Goal: Transaction & Acquisition: Purchase product/service

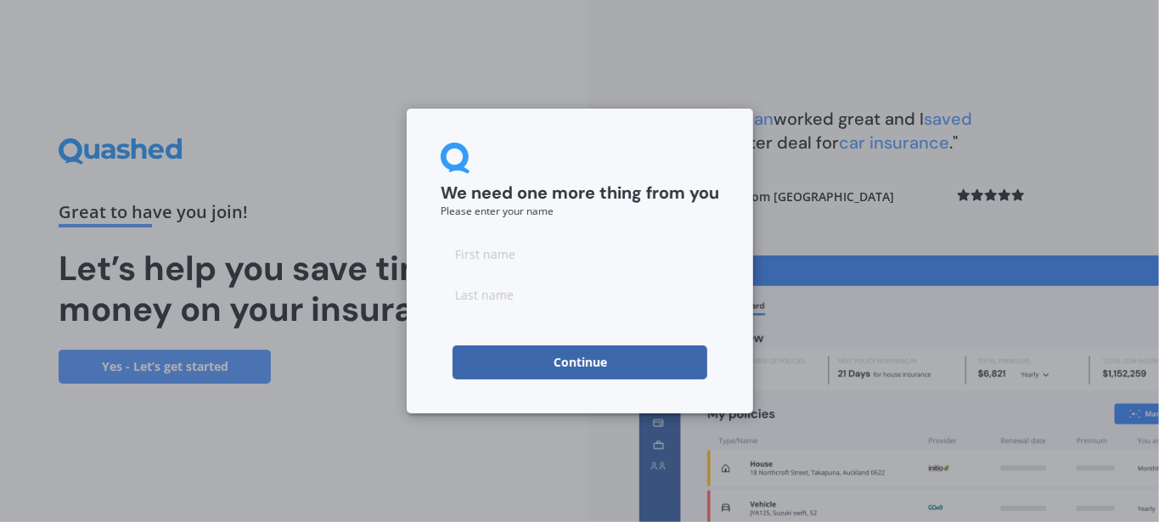
click at [593, 356] on button "Continue" at bounding box center [579, 362] width 255 height 34
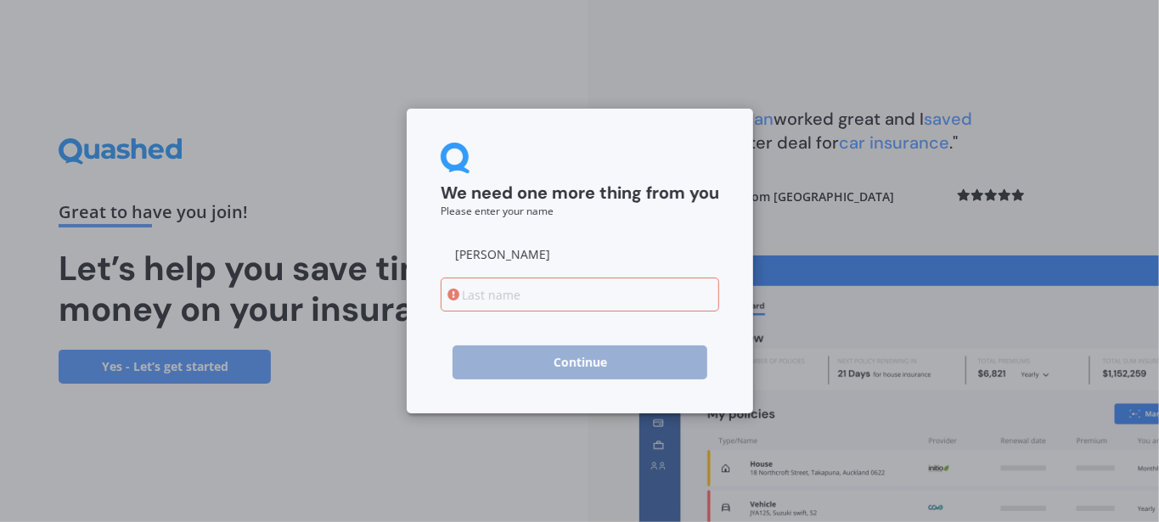
type input "[PERSON_NAME]"
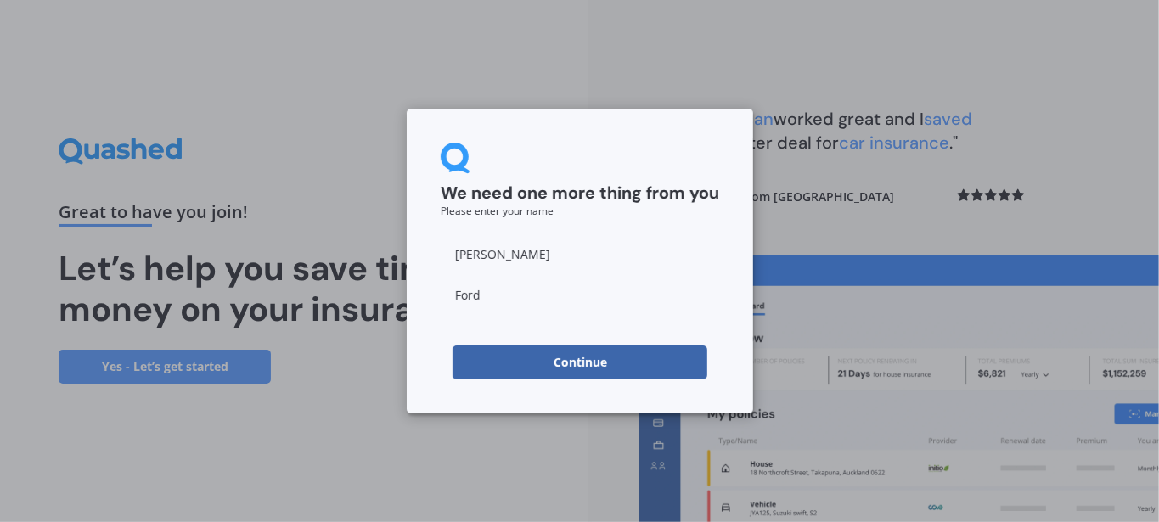
type input "Ford"
click at [588, 373] on button "Continue" at bounding box center [579, 362] width 255 height 34
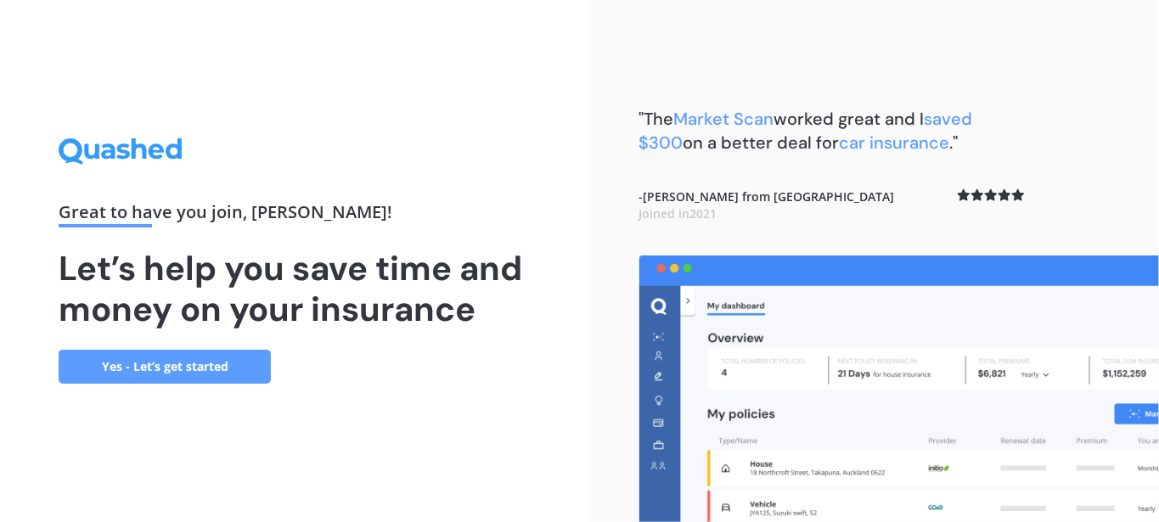
click at [216, 375] on link "Yes - Let’s get started" at bounding box center [165, 367] width 212 height 34
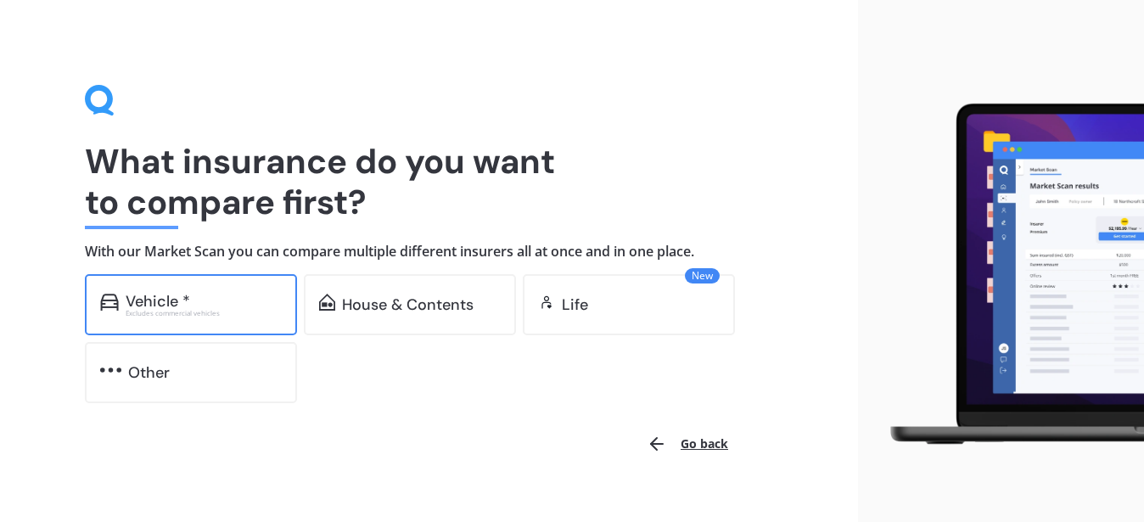
click at [160, 312] on div "Excludes commercial vehicles" at bounding box center [204, 313] width 156 height 7
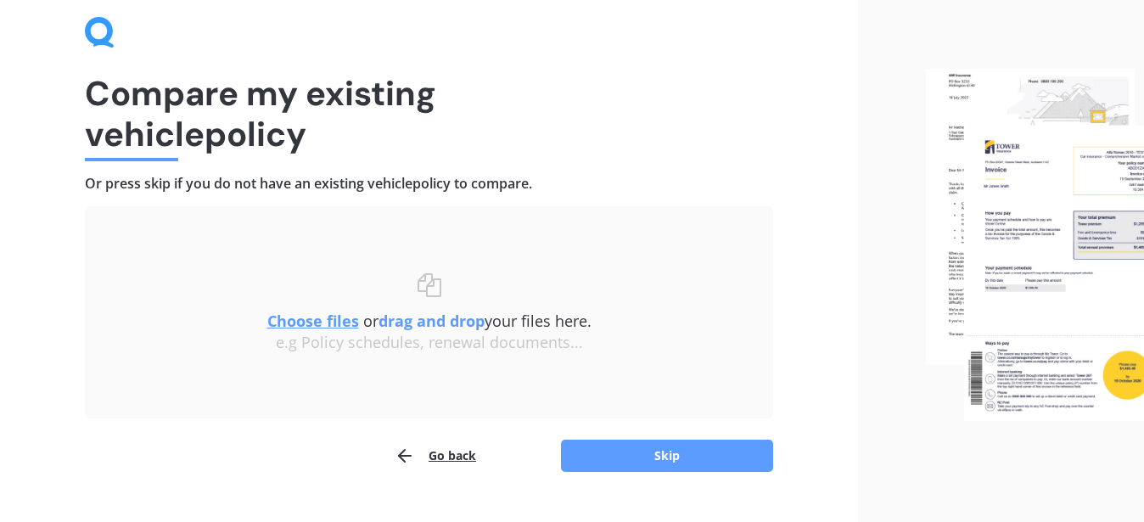
scroll to position [103, 0]
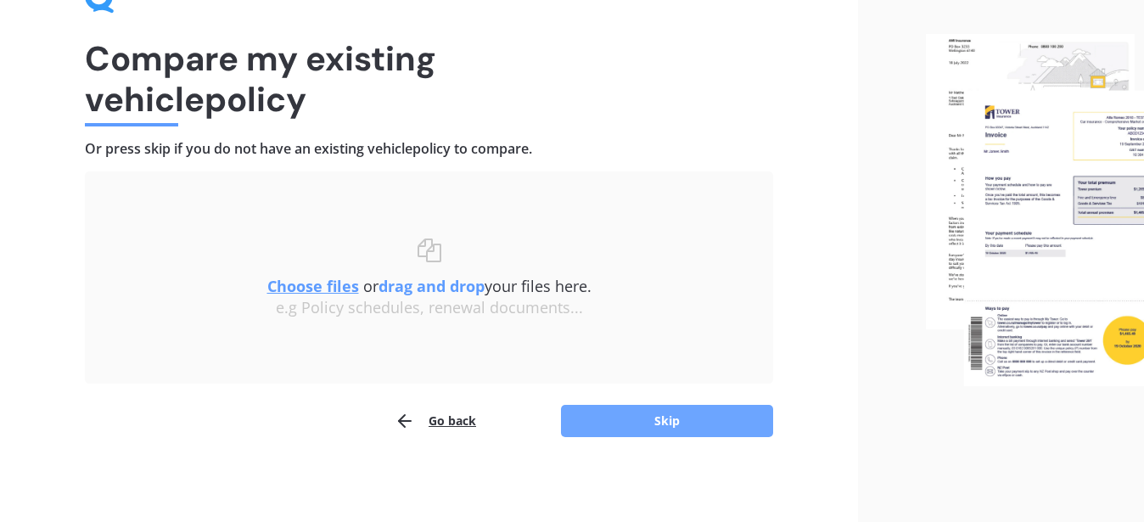
click at [663, 413] on button "Skip" at bounding box center [667, 421] width 212 height 32
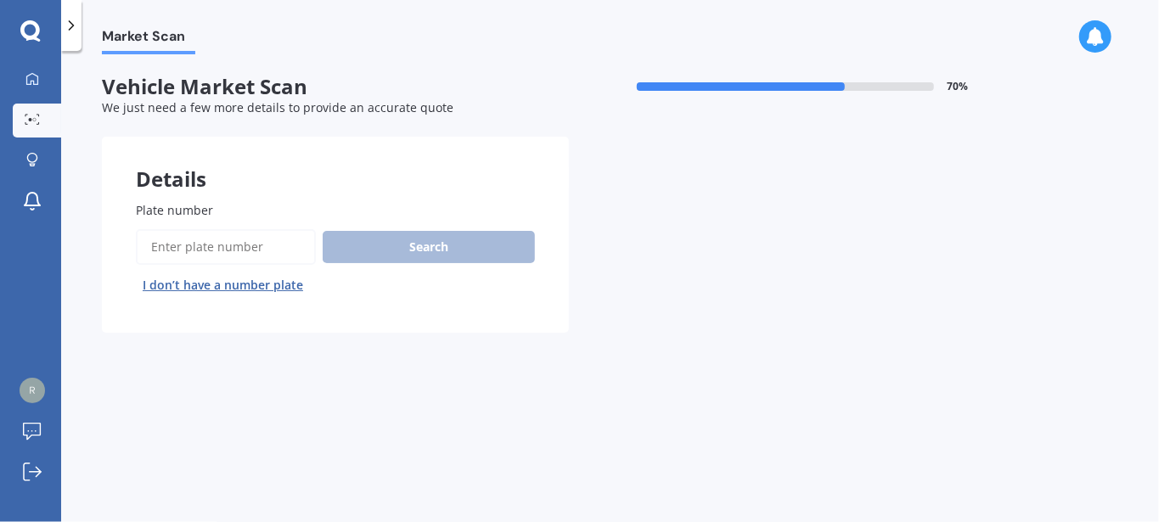
click at [278, 243] on input "Plate number" at bounding box center [226, 247] width 180 height 36
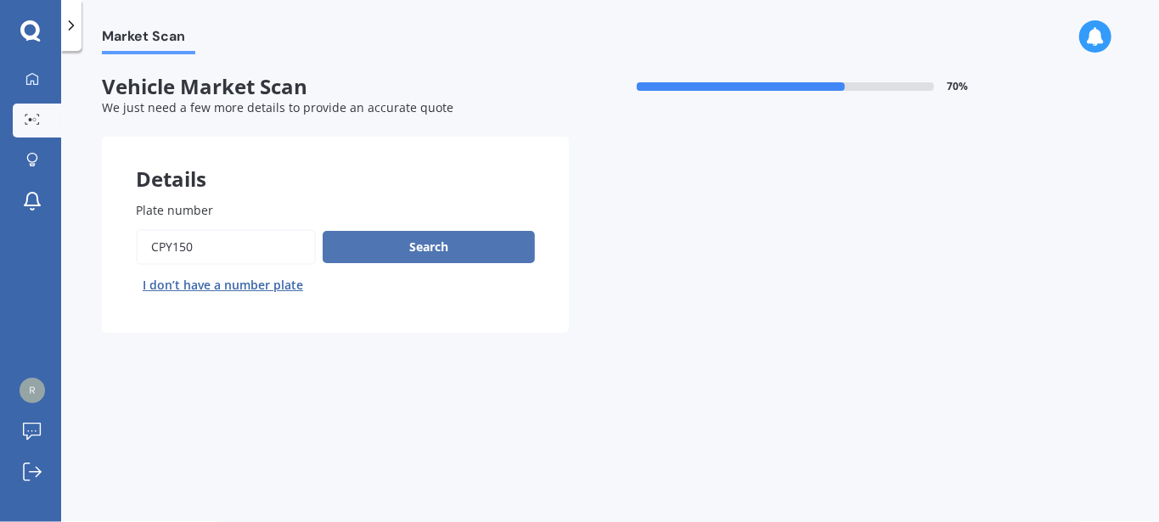
type input "cpy150"
click at [429, 234] on button "Search" at bounding box center [429, 247] width 212 height 32
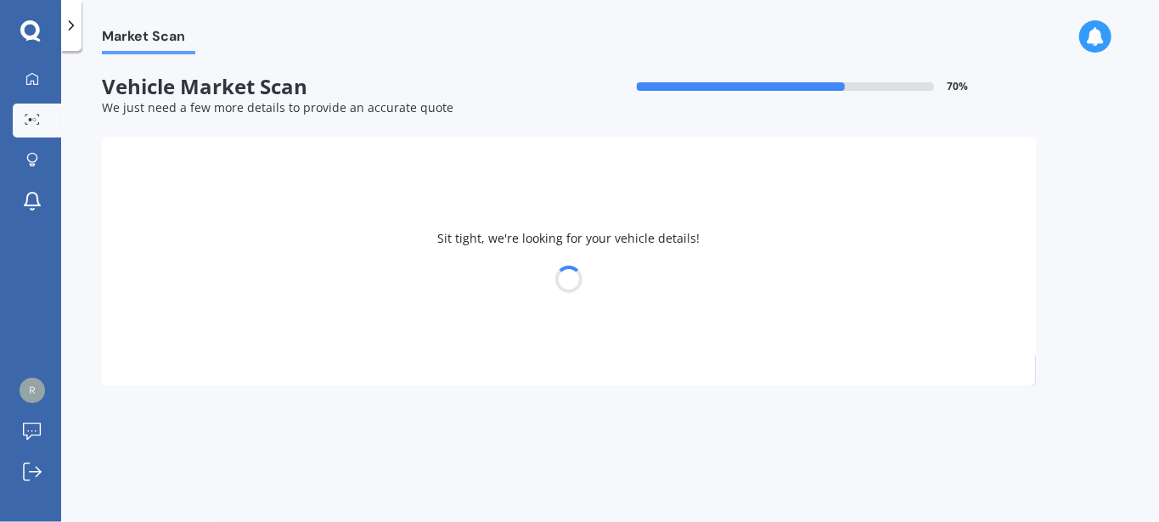
select select "TOYOTA"
select select "HILUX"
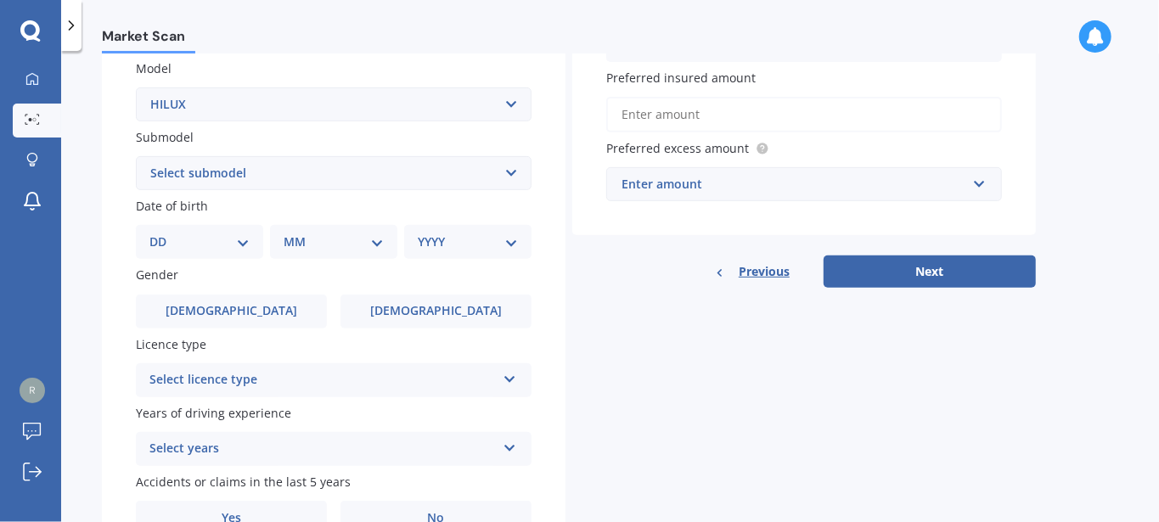
scroll to position [387, 0]
click at [149, 232] on select "DD 01 02 03 04 05 06 07 08 09 10 11 12 13 14 15 16 17 18 19 20 21 22 23 24 25 2…" at bounding box center [199, 241] width 100 height 19
select select "25"
click option "25" at bounding box center [0, 0] width 0 height 0
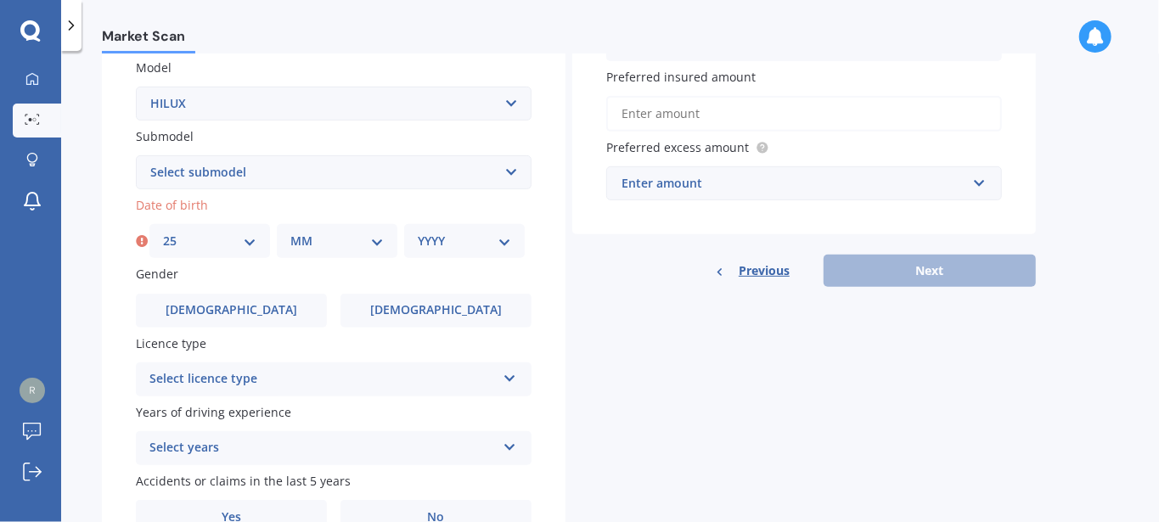
click at [290, 232] on select "MM 01 02 03 04 05 06 07 08 09 10 11 12" at bounding box center [336, 241] width 93 height 19
click at [193, 281] on label "Gender" at bounding box center [330, 274] width 389 height 18
click at [290, 232] on select "MM 01 02 03 04 05 06 07 08 09 10 11 12" at bounding box center [336, 241] width 93 height 19
select select "08"
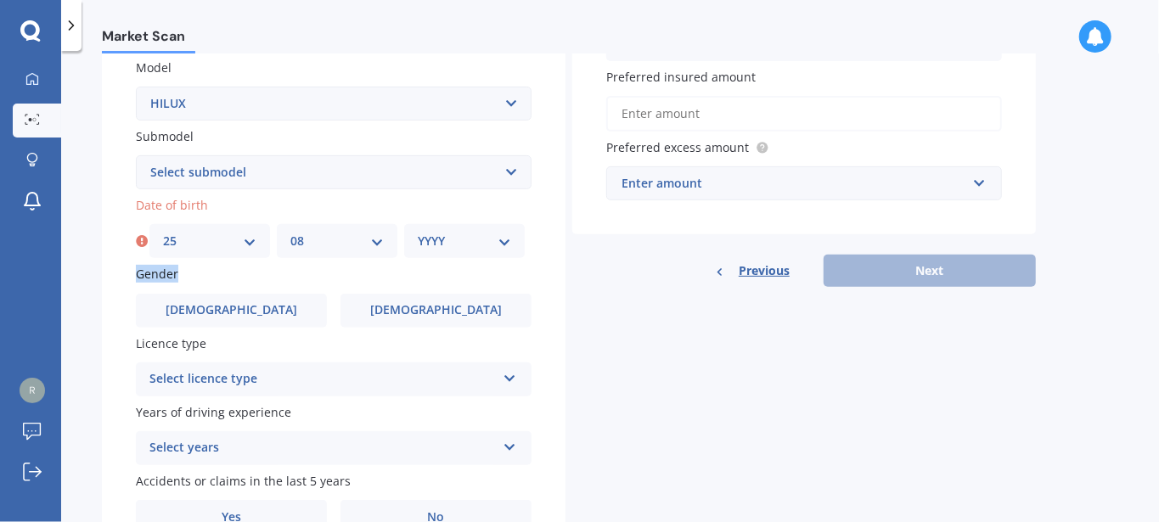
click option "08" at bounding box center [0, 0] width 0 height 0
click at [323, 446] on div "Select years" at bounding box center [322, 448] width 346 height 20
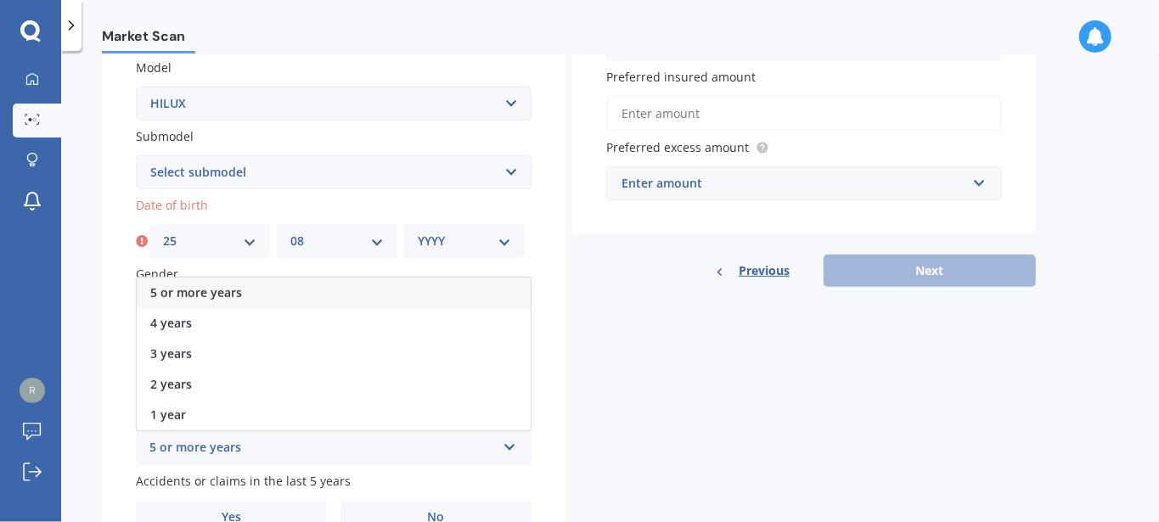
click at [418, 232] on select "YYYY 2025 2024 2023 2022 2021 2020 2019 2018 2017 2016 2015 2014 2013 2012 2011…" at bounding box center [464, 241] width 93 height 19
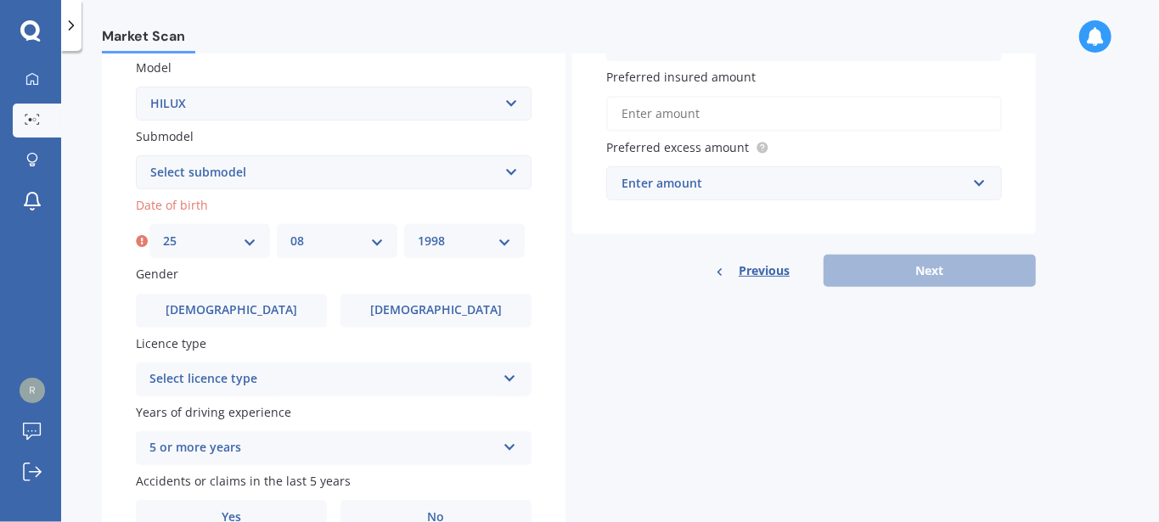
click option "1998" at bounding box center [0, 0] width 0 height 0
click at [460, 240] on select "YYYY 2025 2024 2023 2022 2021 2020 2019 2018 2017 2016 2015 2014 2013 2012 2011…" at bounding box center [464, 241] width 93 height 19
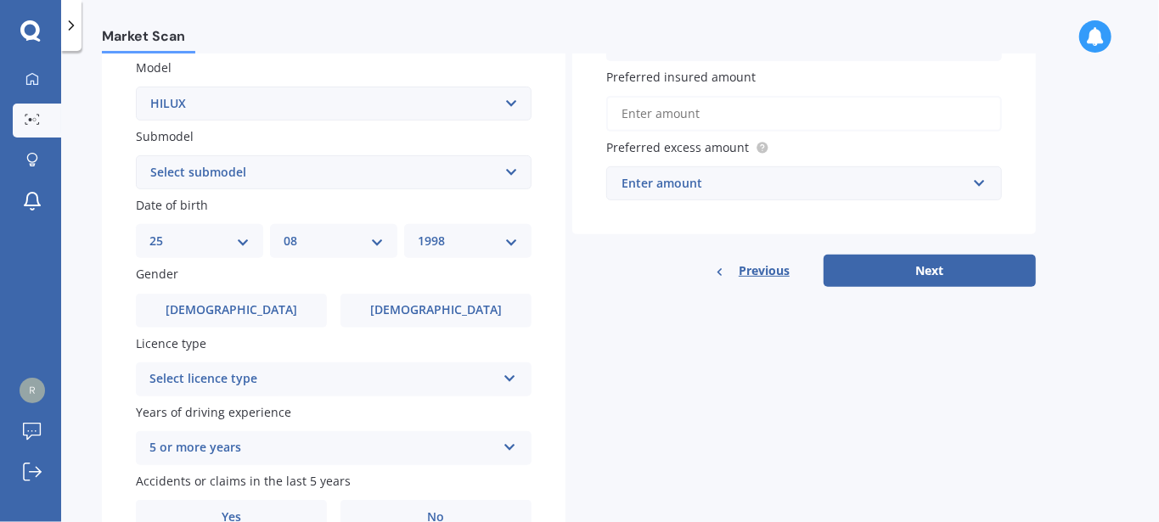
click at [418, 232] on select "YYYY 2025 2024 2023 2022 2021 2020 2019 2018 2017 2016 2015 2014 2013 2012 2011…" at bounding box center [468, 241] width 100 height 19
select select "1951"
click option "1951" at bounding box center [0, 0] width 0 height 0
click at [289, 317] on label "[DEMOGRAPHIC_DATA]" at bounding box center [231, 311] width 191 height 34
click at [0, 0] on input "[DEMOGRAPHIC_DATA]" at bounding box center [0, 0] width 0 height 0
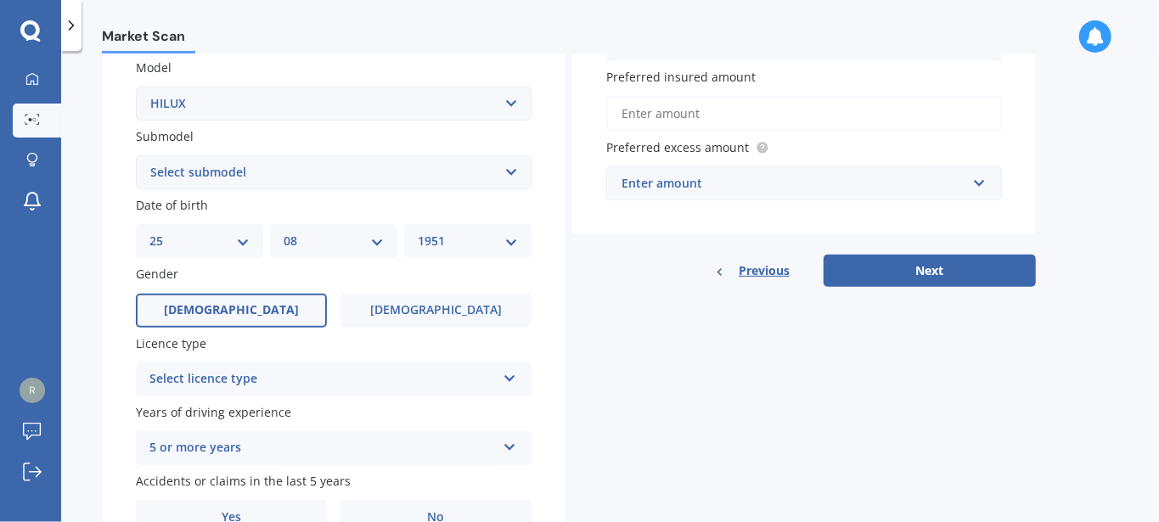
click at [370, 381] on div "Select licence type" at bounding box center [322, 379] width 346 height 20
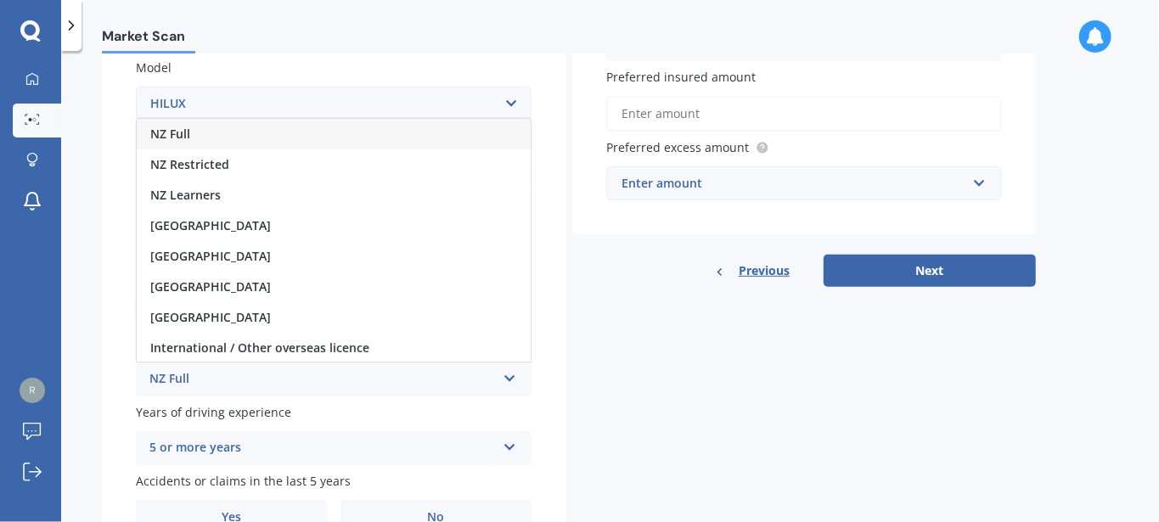
click at [247, 143] on div "NZ Full" at bounding box center [334, 134] width 394 height 31
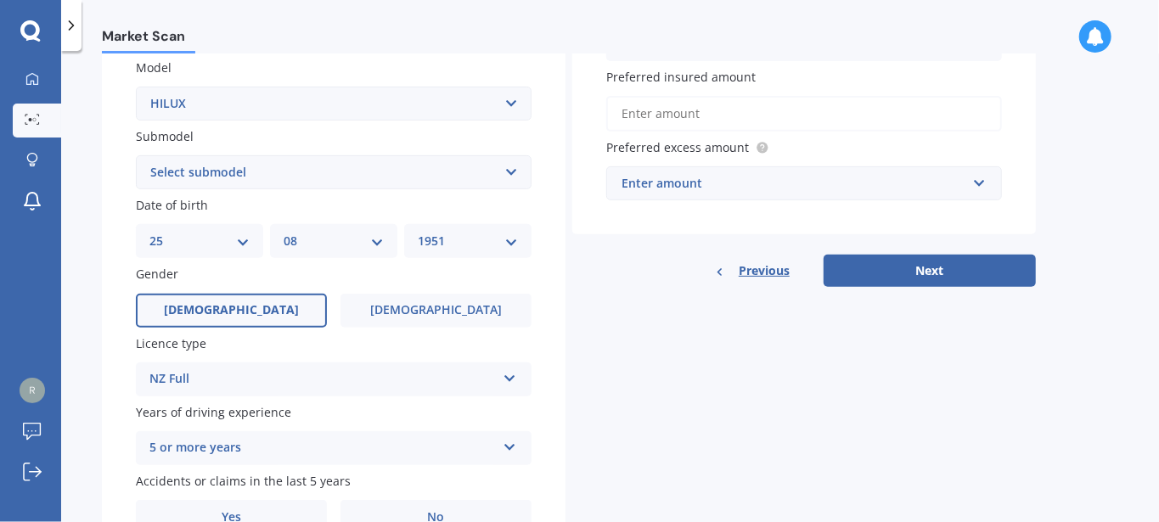
click at [510, 450] on icon at bounding box center [509, 444] width 14 height 12
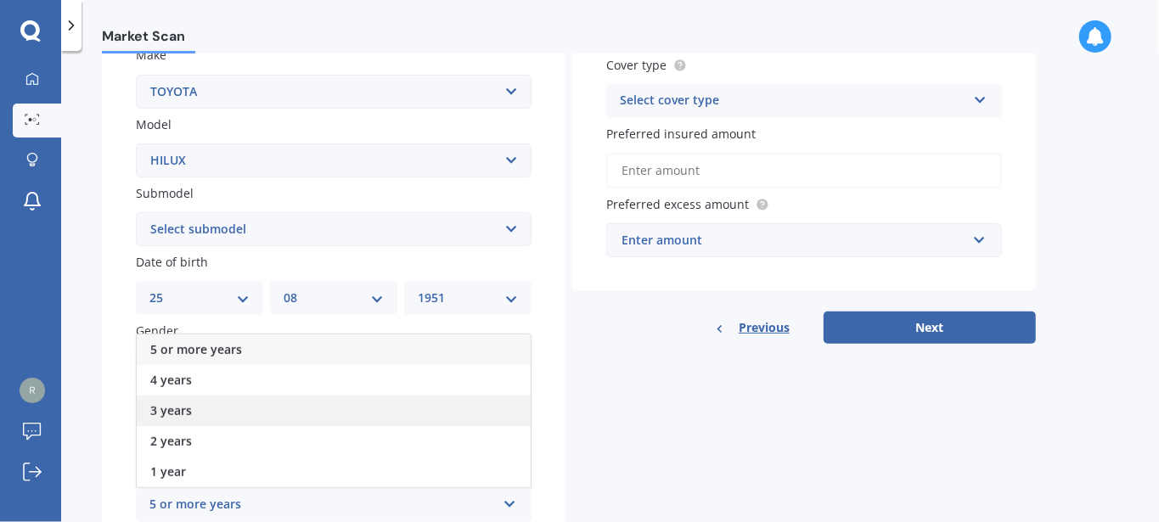
scroll to position [326, 0]
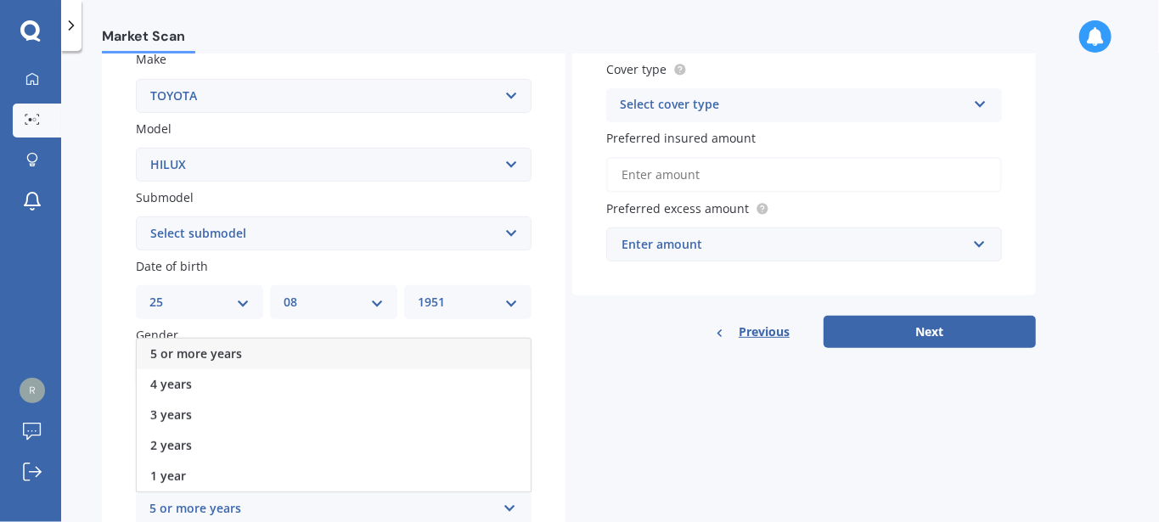
click at [254, 356] on div "5 or more years" at bounding box center [334, 354] width 394 height 31
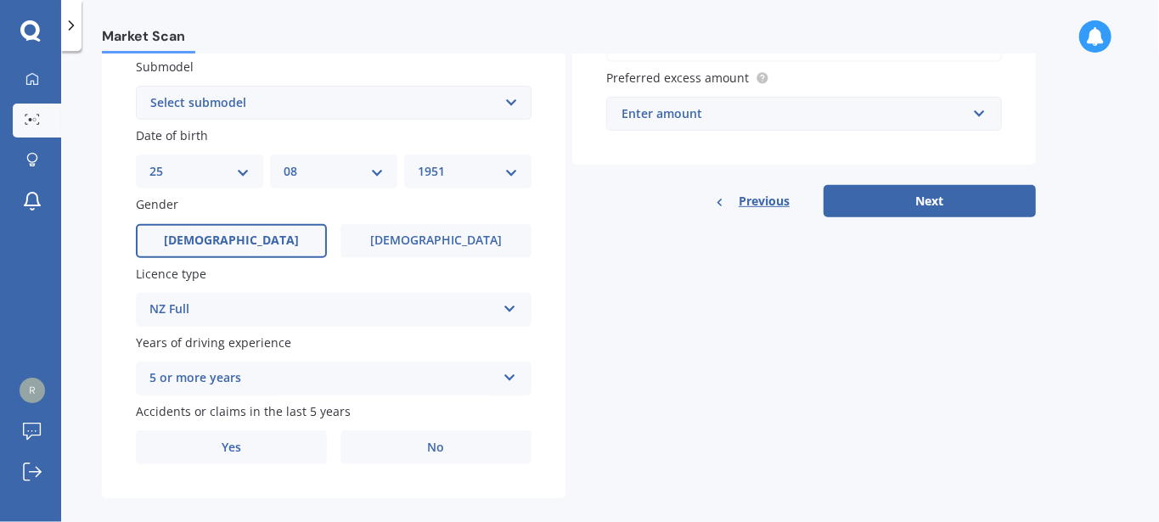
scroll to position [480, 0]
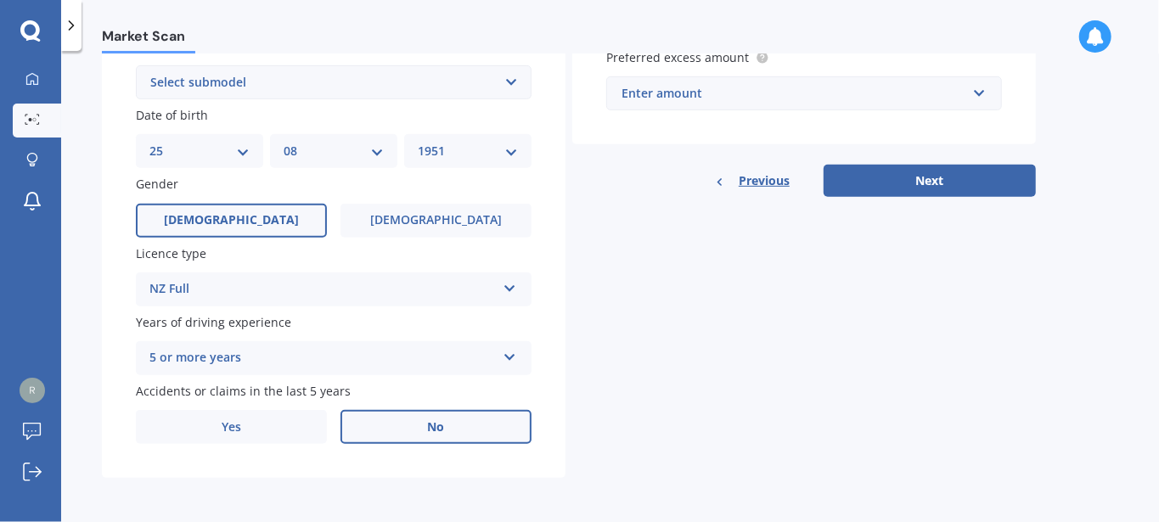
click at [435, 437] on label "No" at bounding box center [435, 427] width 191 height 34
click at [0, 0] on input "No" at bounding box center [0, 0] width 0 height 0
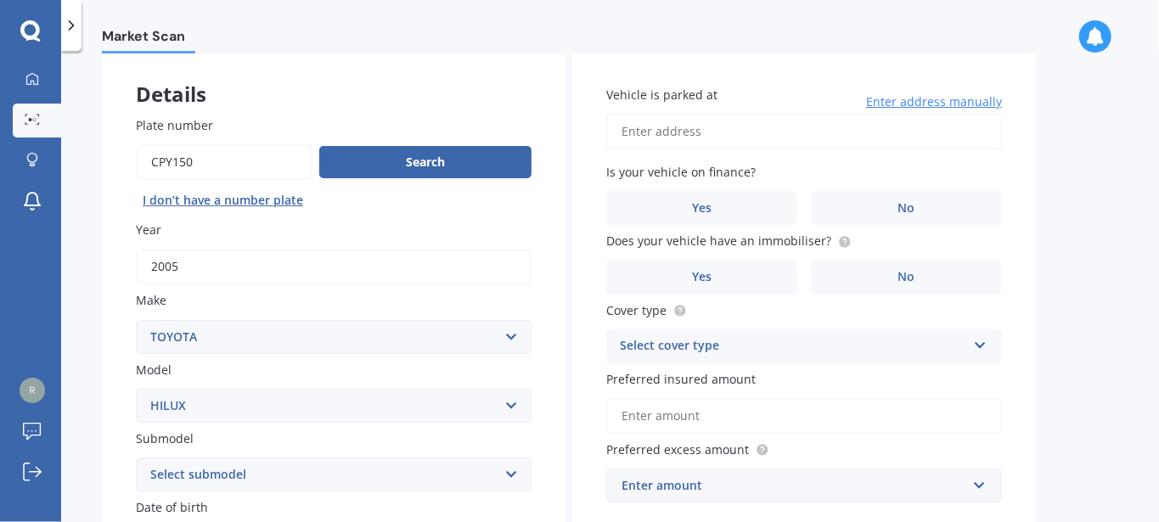
scroll to position [85, 0]
click at [685, 132] on input "Vehicle is parked at" at bounding box center [804, 132] width 396 height 36
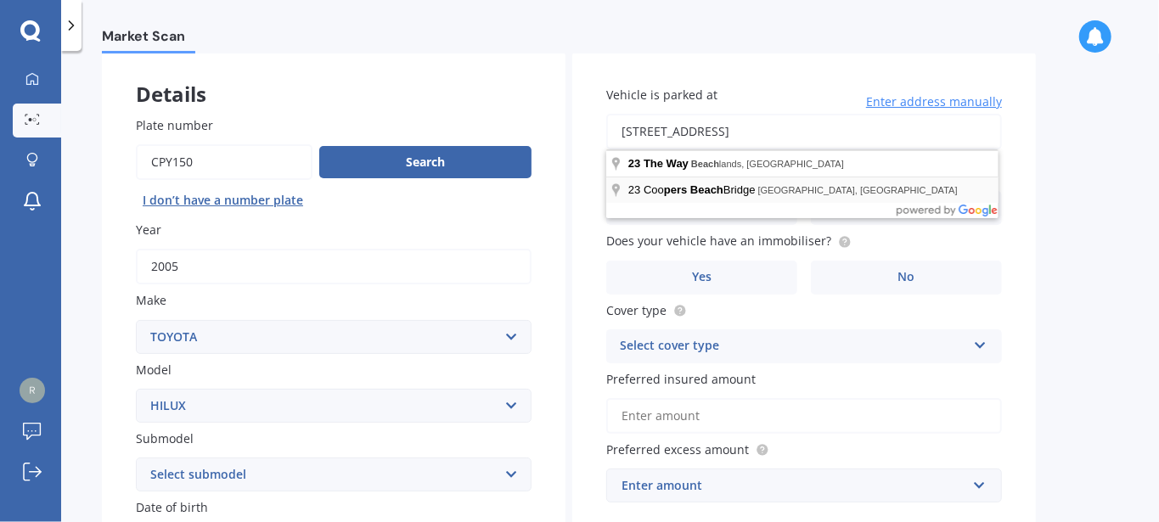
type input "[GEOGRAPHIC_DATA], [GEOGRAPHIC_DATA] 0420"
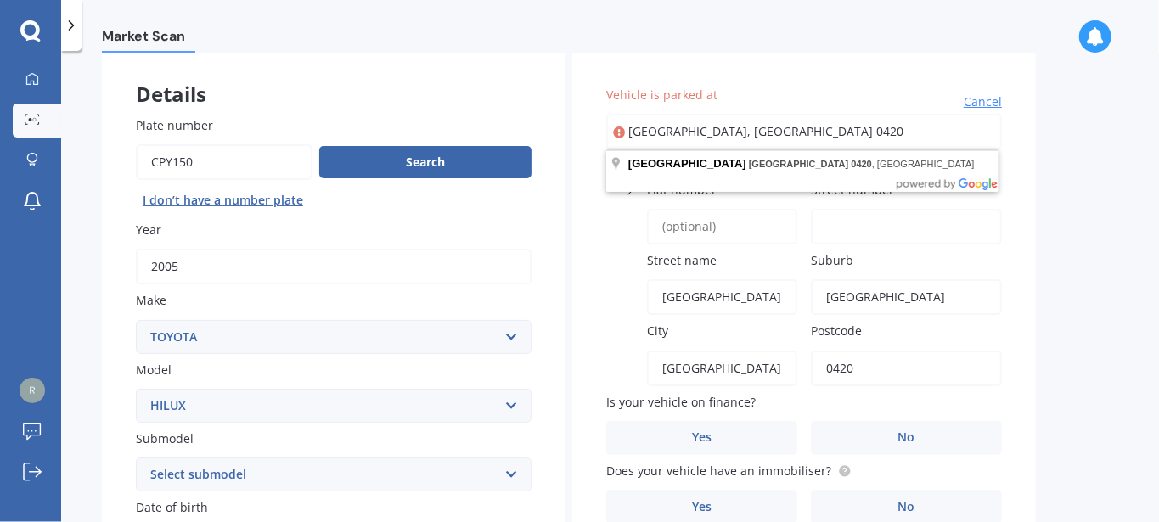
click at [1041, 128] on div "Market Scan Vehicle Market Scan 70 % We just need a few more details to provide…" at bounding box center [610, 289] width 1098 height 471
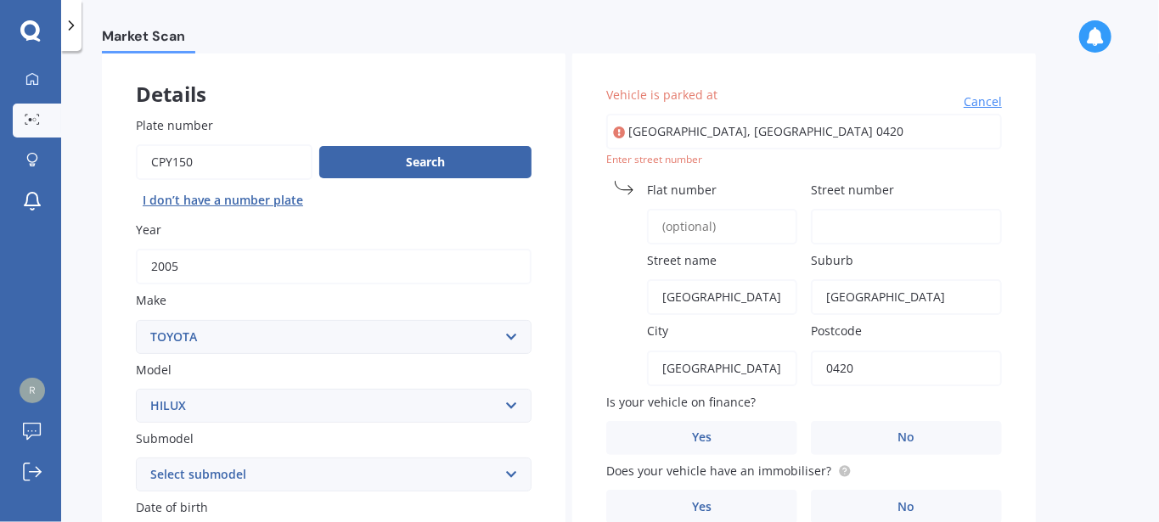
click at [716, 195] on label "Flat number" at bounding box center [718, 190] width 143 height 18
click at [716, 209] on input "Flat number" at bounding box center [722, 227] width 150 height 36
click at [855, 227] on input "Street number" at bounding box center [906, 227] width 191 height 36
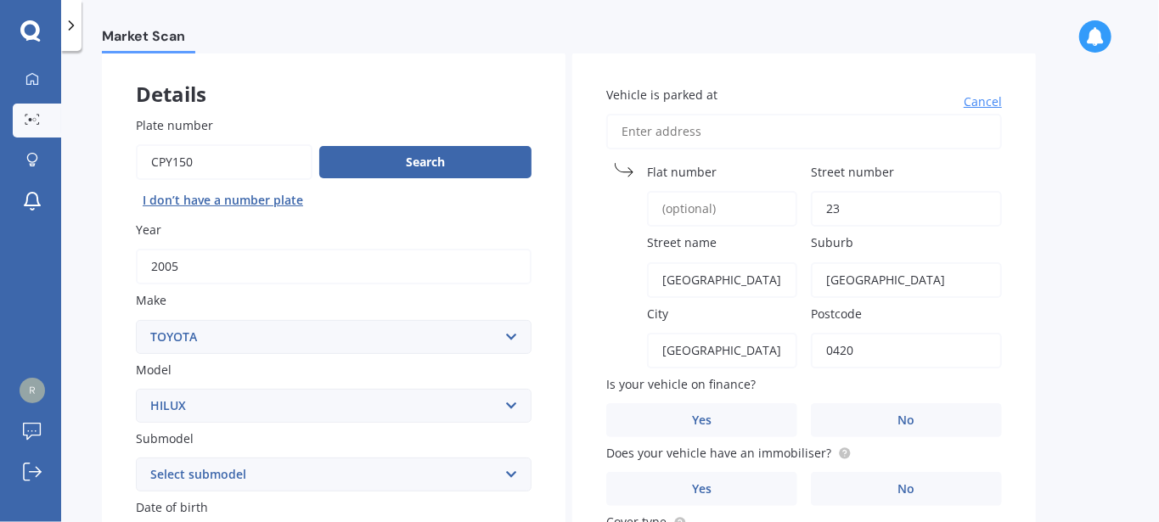
type input "23"
click at [728, 242] on label "Street name" at bounding box center [718, 242] width 143 height 18
click at [728, 262] on input "[GEOGRAPHIC_DATA]" at bounding box center [722, 280] width 150 height 36
type input "Heimdal Way"
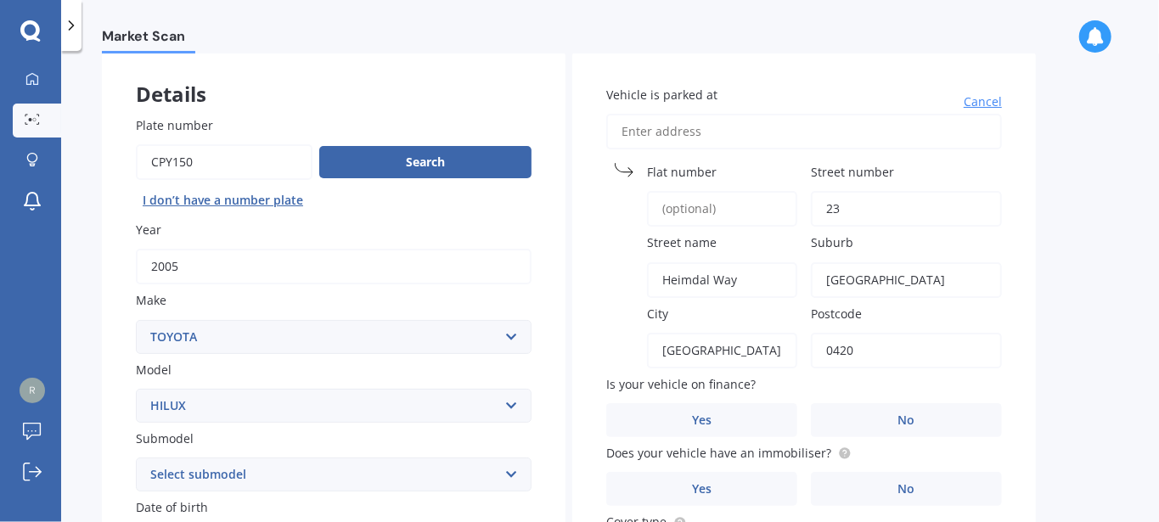
click at [783, 390] on label "Is your vehicle on finance?" at bounding box center [800, 384] width 389 height 18
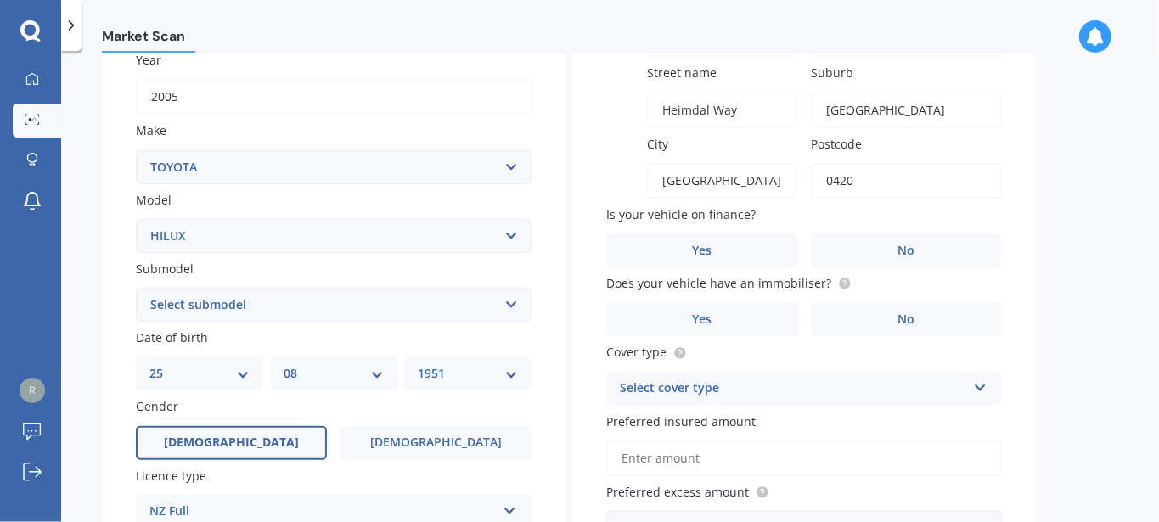
scroll to position [255, 0]
click at [904, 252] on span "No" at bounding box center [906, 251] width 17 height 14
click at [0, 0] on input "No" at bounding box center [0, 0] width 0 height 0
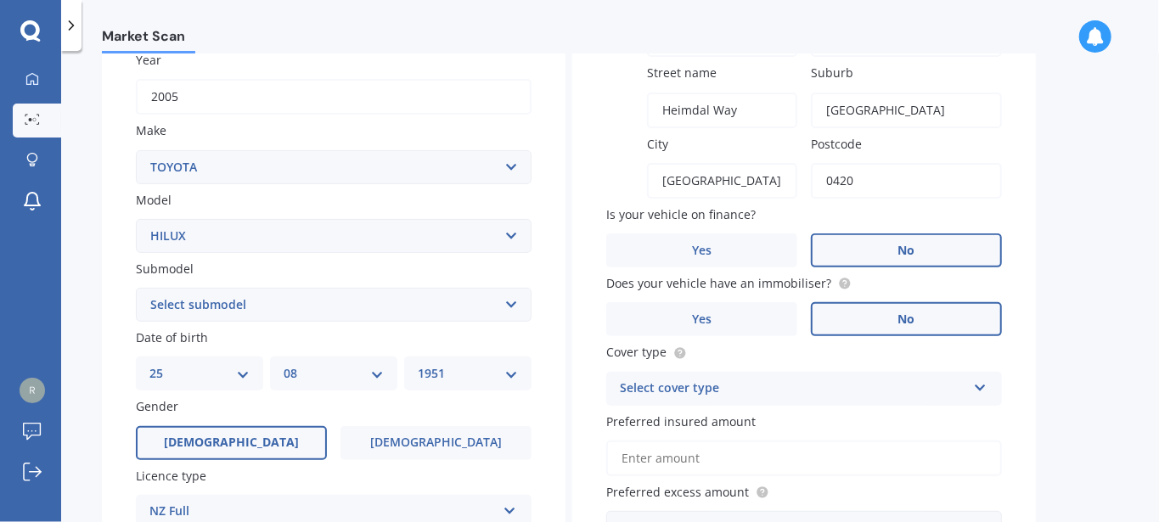
click at [878, 323] on label "No" at bounding box center [906, 319] width 191 height 34
click at [0, 0] on input "No" at bounding box center [0, 0] width 0 height 0
click at [857, 385] on div "Select cover type" at bounding box center [793, 389] width 346 height 20
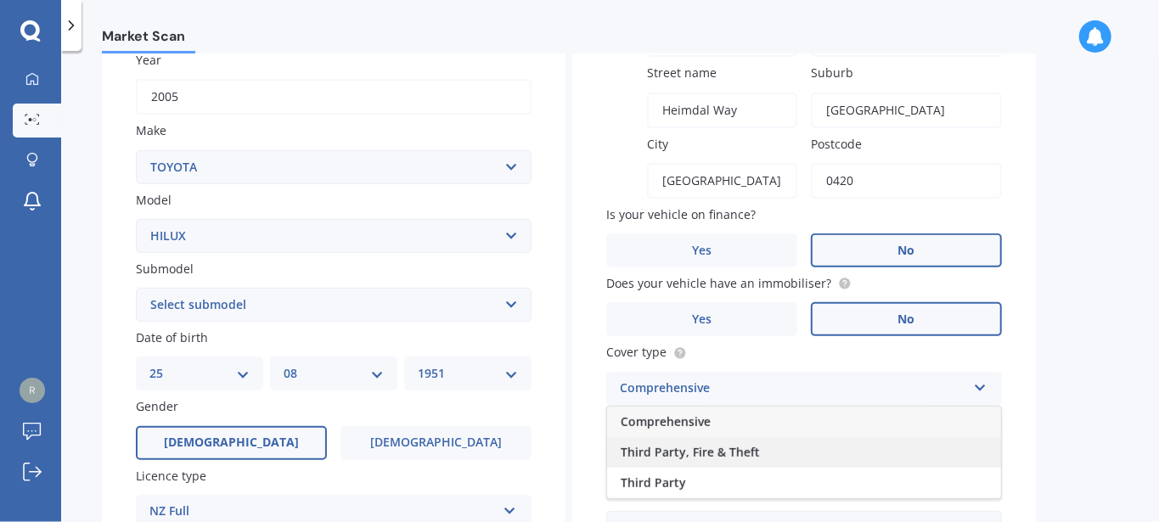
click at [729, 458] on span "Third Party, Fire & Theft" at bounding box center [689, 452] width 139 height 16
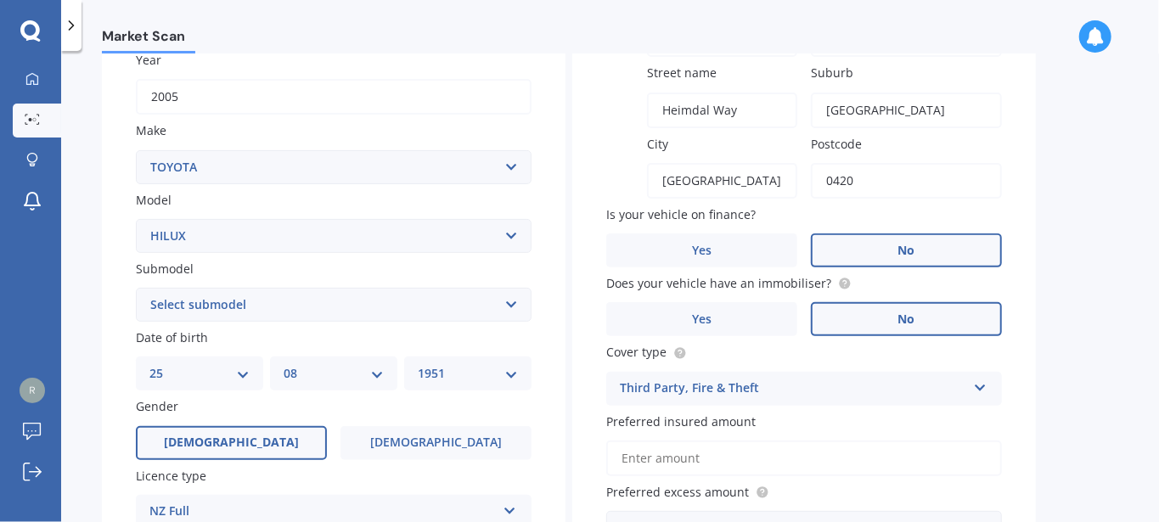
click at [729, 458] on input "Preferred insured amount" at bounding box center [804, 459] width 396 height 36
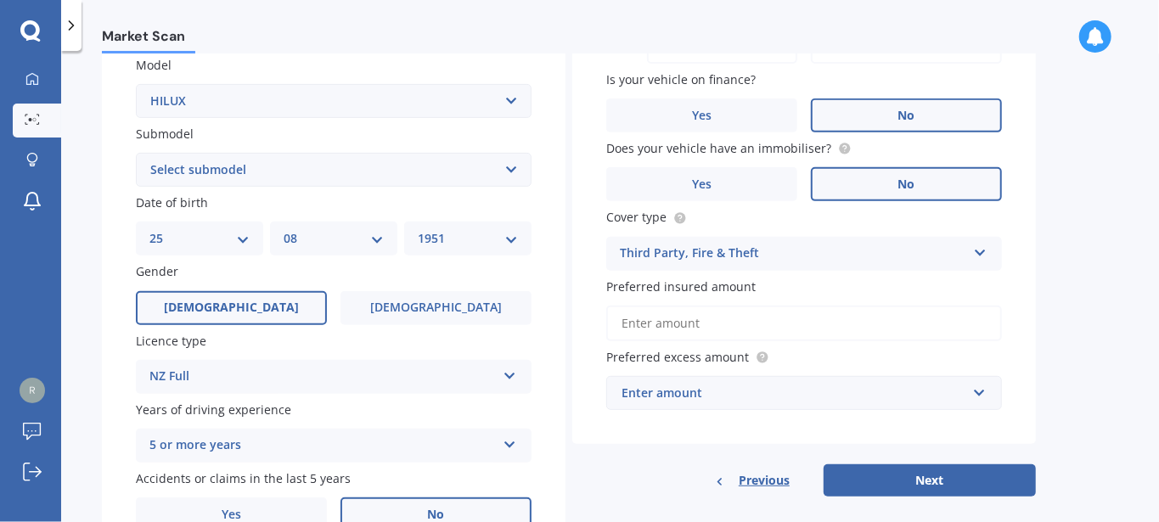
scroll to position [480, 0]
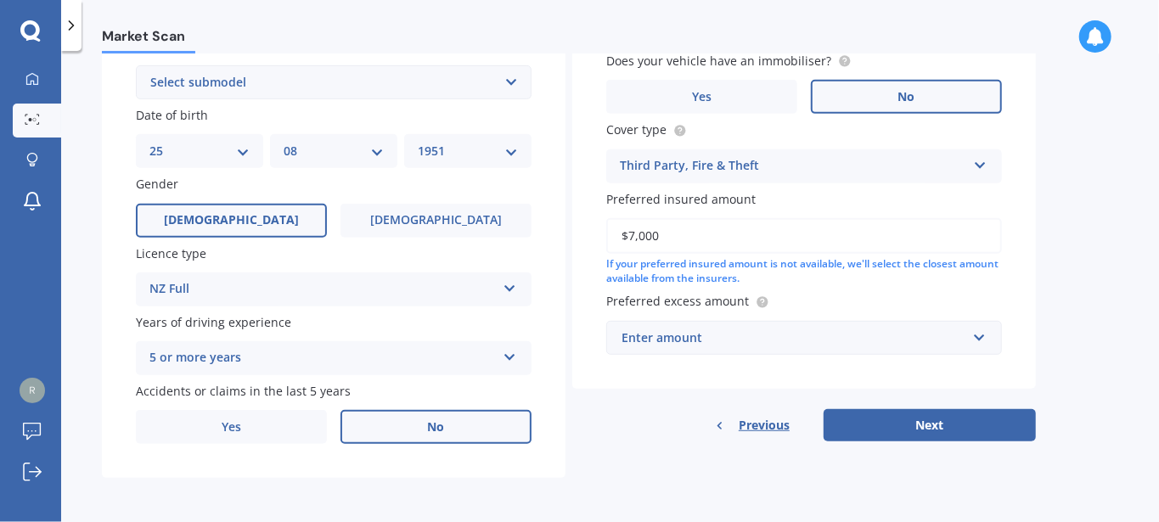
type input "$7,000"
click at [727, 344] on div "Enter amount" at bounding box center [793, 337] width 345 height 19
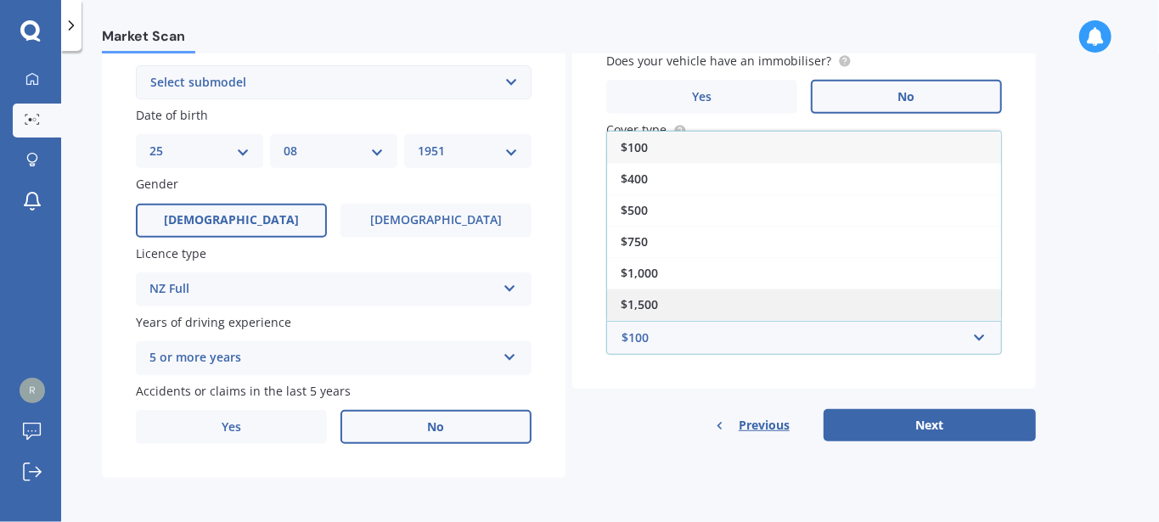
click at [676, 303] on div "$1,500" at bounding box center [804, 304] width 394 height 31
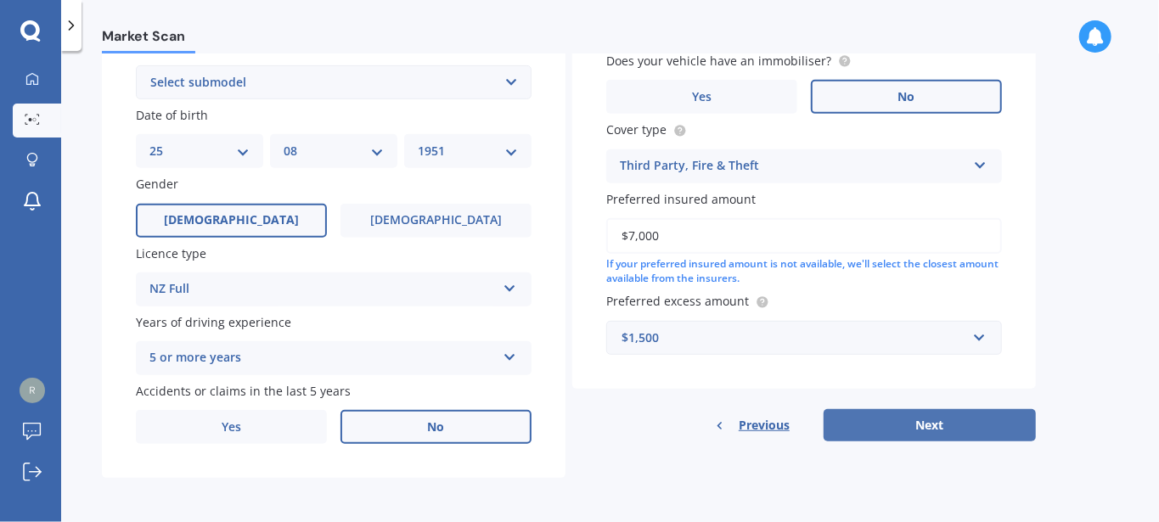
click at [900, 424] on button "Next" at bounding box center [929, 425] width 212 height 32
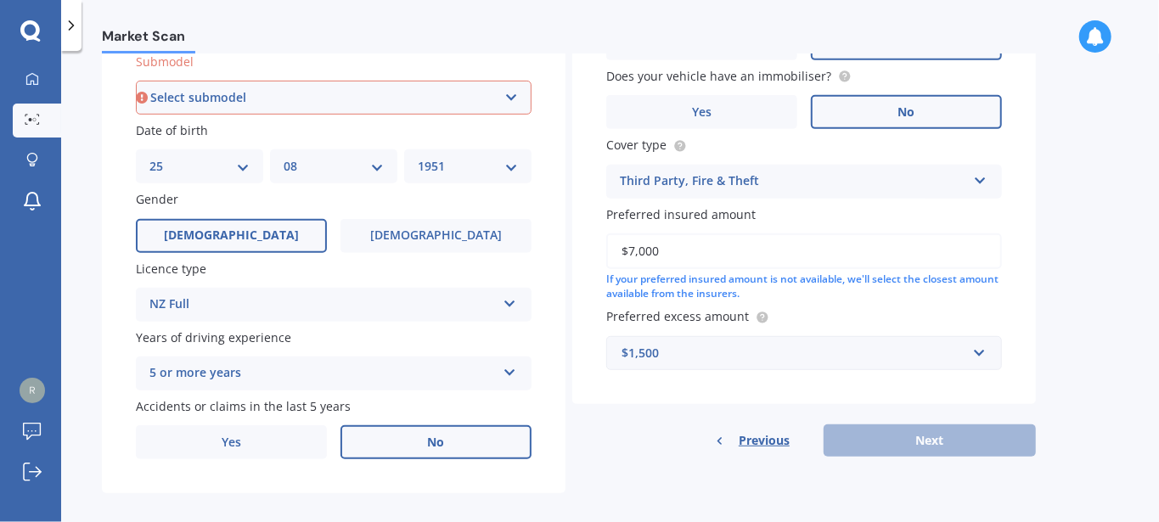
scroll to position [461, 0]
click at [888, 447] on div "Previous Next" at bounding box center [803, 441] width 463 height 32
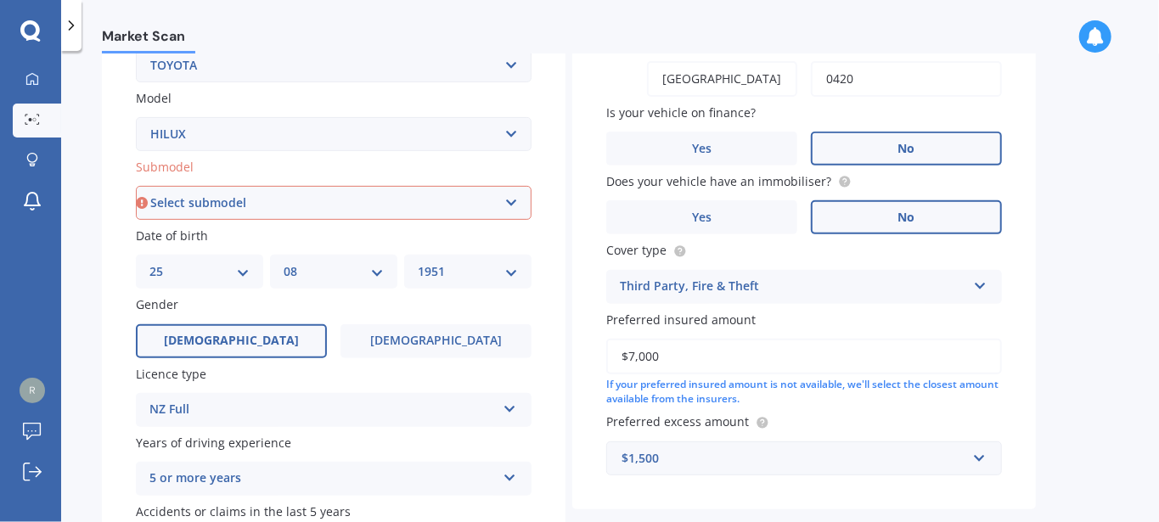
scroll to position [356, 0]
click at [1033, 216] on div "Vehicle is parked at [GEOGRAPHIC_DATA] number [GEOGRAPHIC_DATA] name [GEOGRAPHI…" at bounding box center [803, 144] width 463 height 729
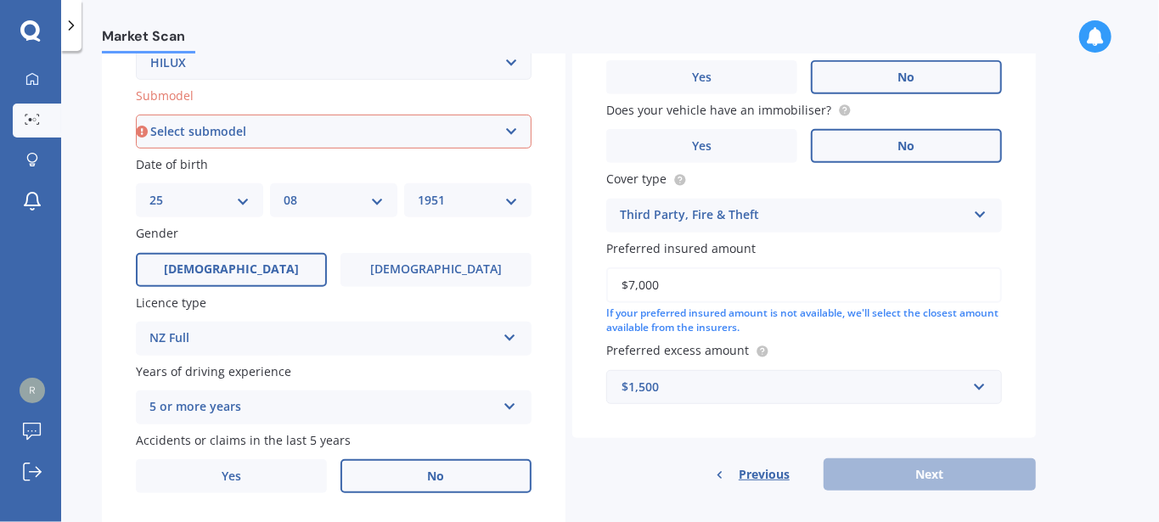
scroll to position [480, 0]
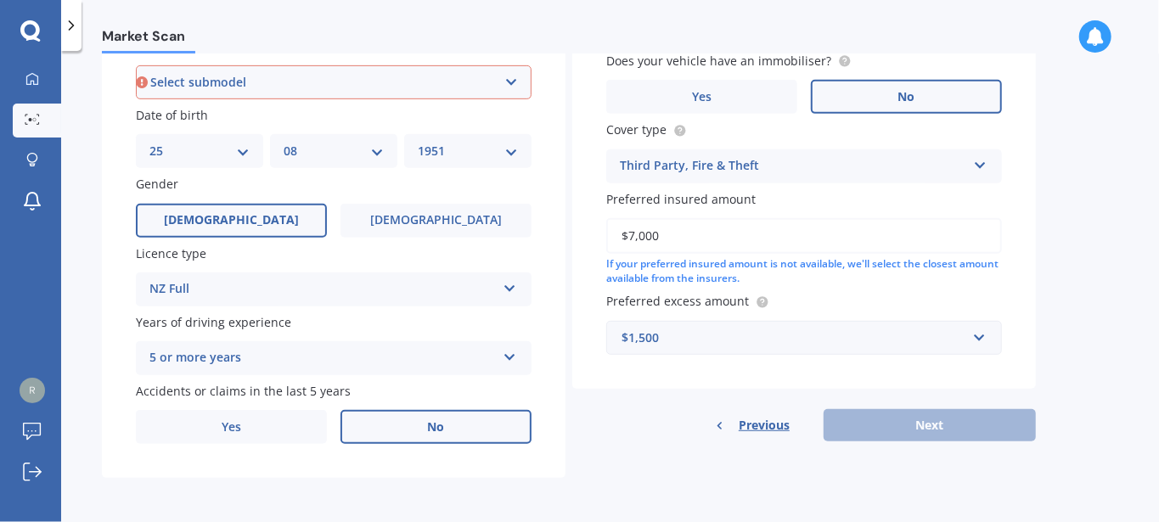
click at [914, 426] on div "Previous Next" at bounding box center [803, 425] width 463 height 32
click at [914, 425] on div "Previous Next" at bounding box center [803, 425] width 463 height 32
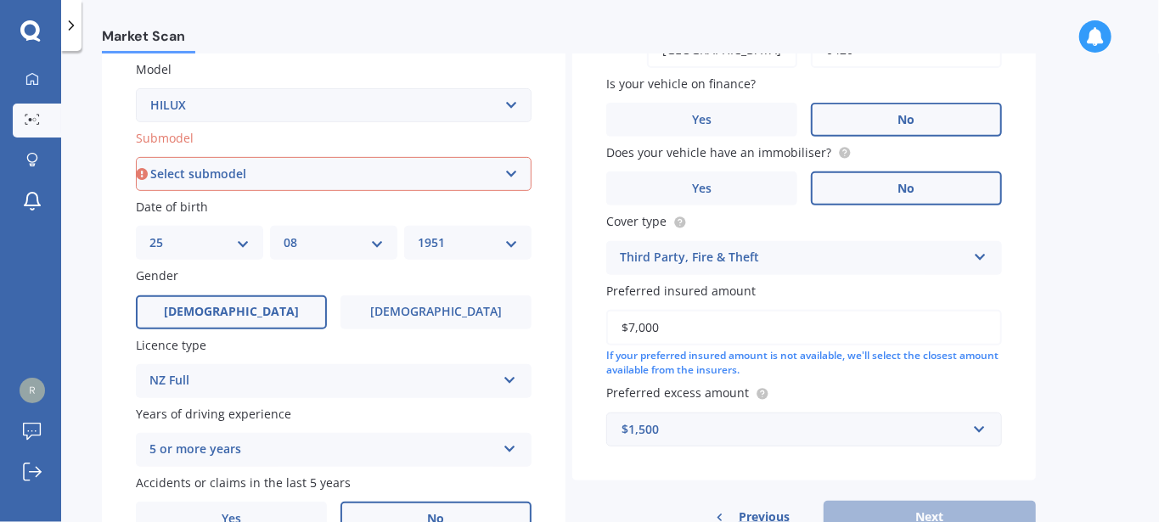
scroll to position [384, 0]
click at [136, 159] on select "Select submodel (All other) Diesel Diesel 4WD Petrol 4WD SR TD DC 2.8D/6AT/UT S…" at bounding box center [334, 176] width 396 height 34
select select "UTE DIESEL TURBO"
click option "Ute diesel turbo" at bounding box center [0, 0] width 0 height 0
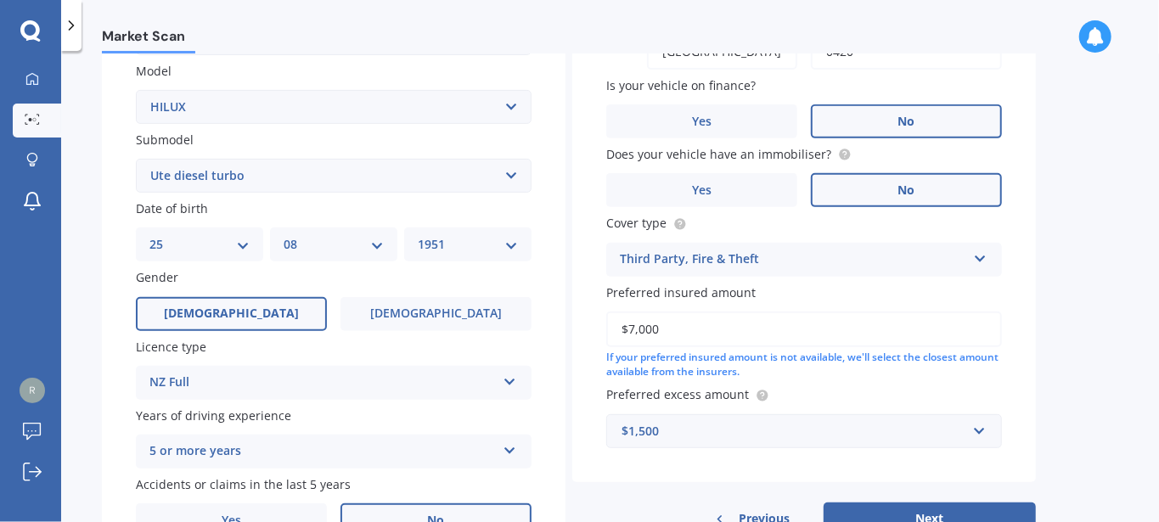
scroll to position [480, 0]
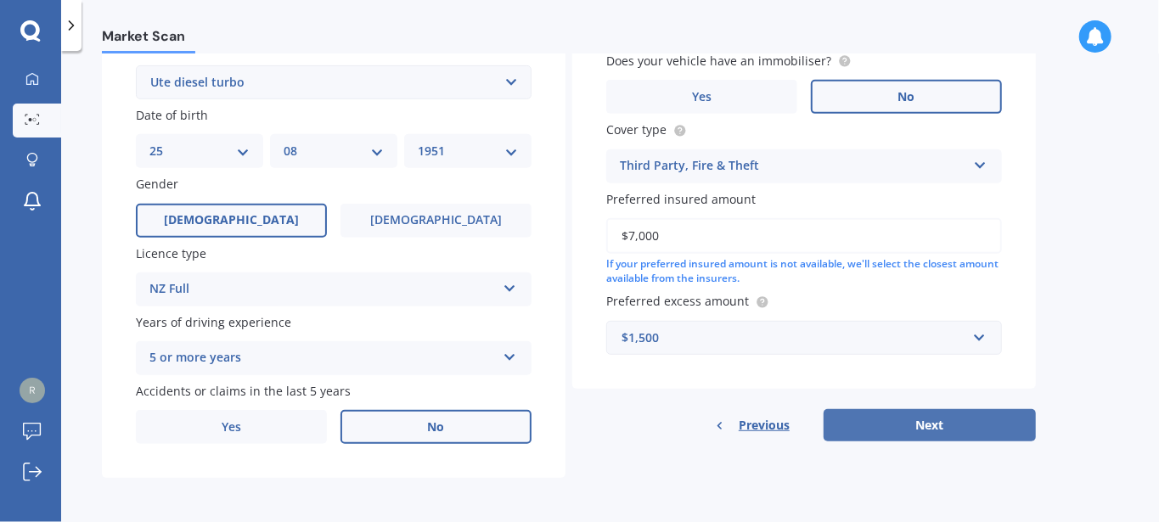
click at [884, 422] on button "Next" at bounding box center [929, 425] width 212 height 32
select select "25"
select select "08"
select select "1951"
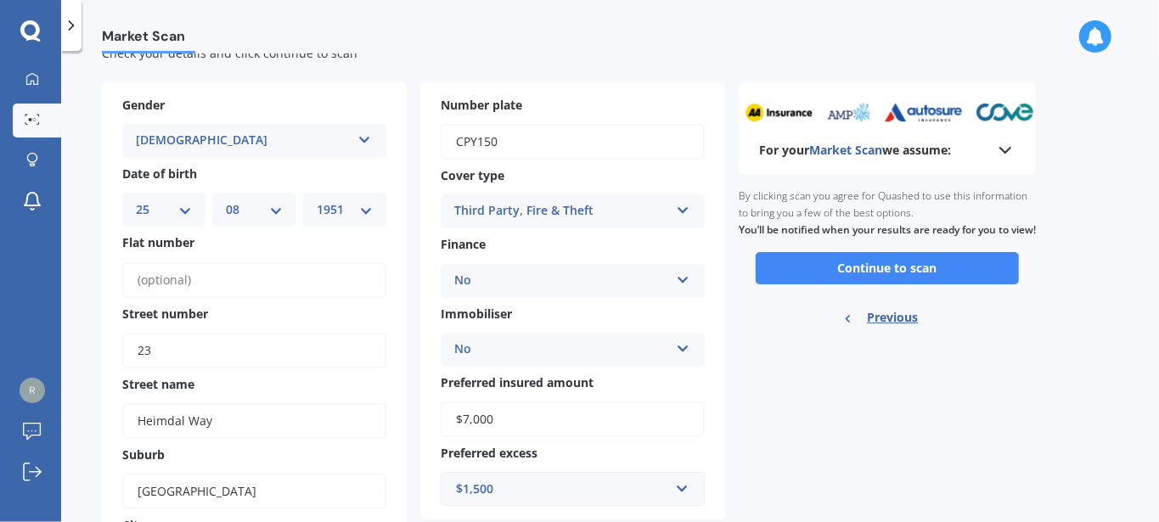
scroll to position [54, 0]
click at [885, 284] on button "Continue to scan" at bounding box center [886, 268] width 263 height 32
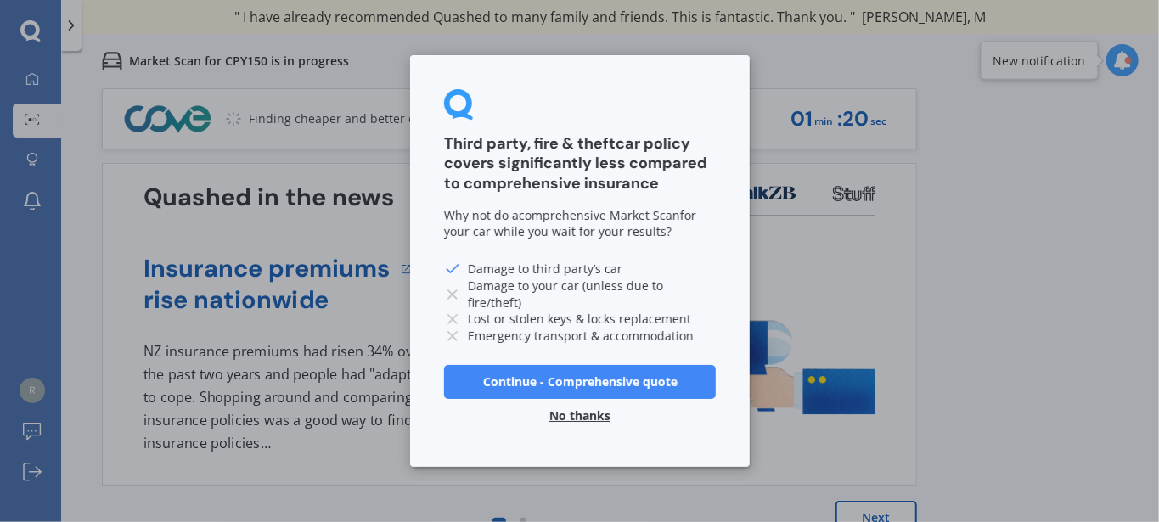
click at [626, 384] on button "Continue - Comprehensive quote" at bounding box center [580, 382] width 272 height 34
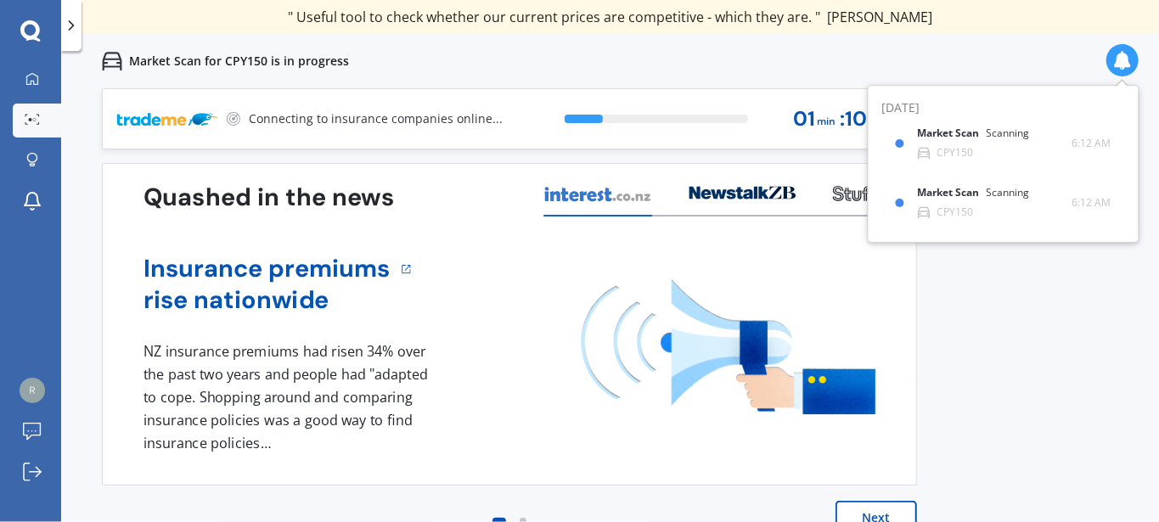
click at [755, 199] on icon at bounding box center [742, 193] width 107 height 14
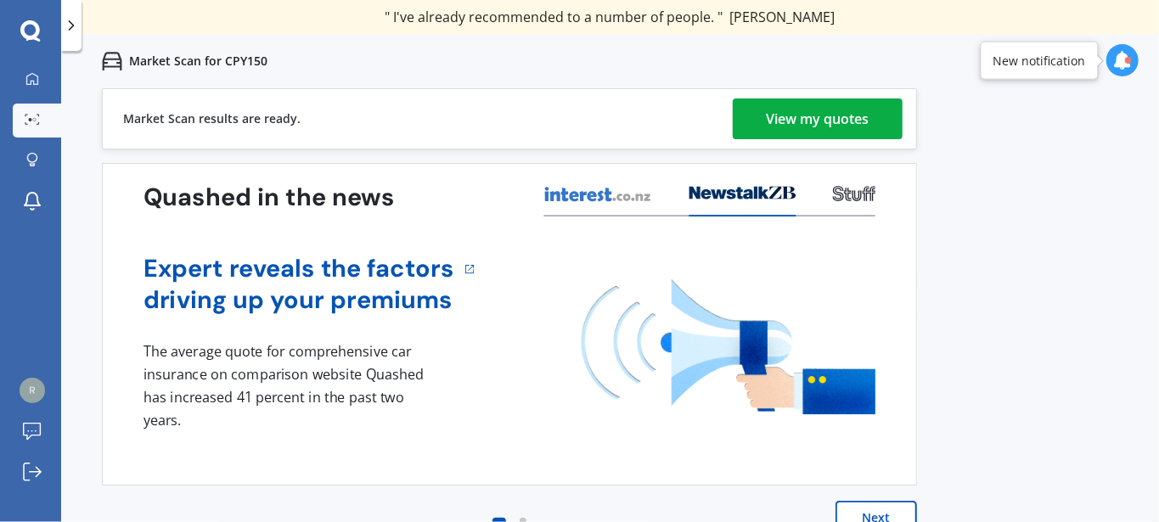
click at [833, 124] on div "View my quotes" at bounding box center [817, 118] width 103 height 41
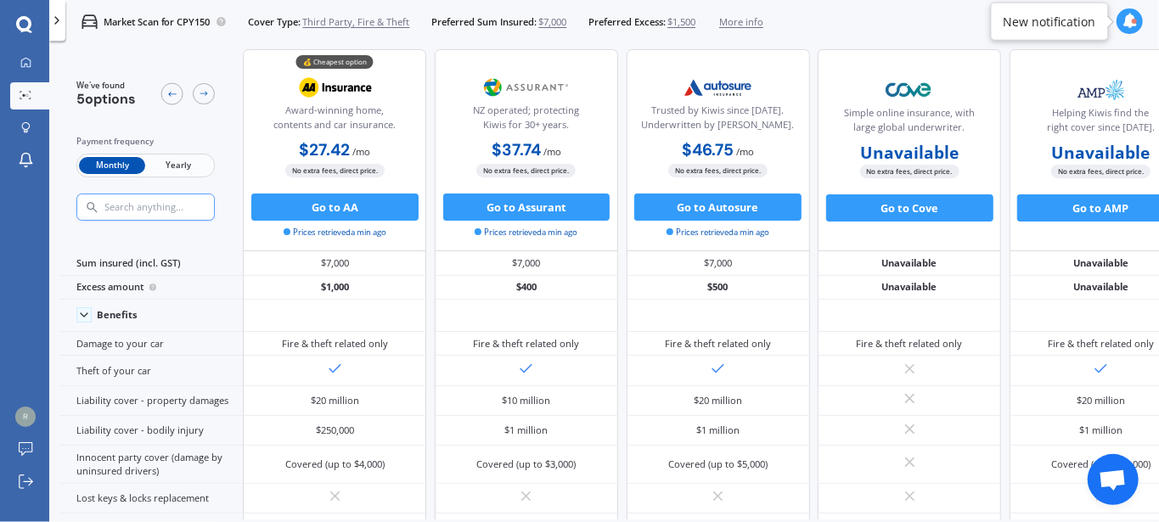
scroll to position [13, 0]
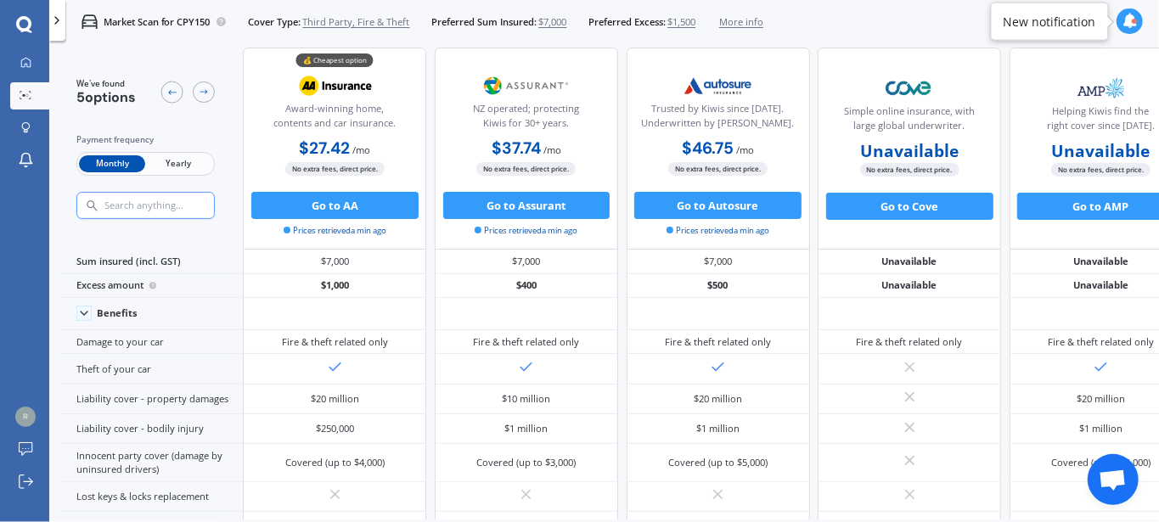
click at [176, 166] on span "Yearly" at bounding box center [178, 164] width 66 height 18
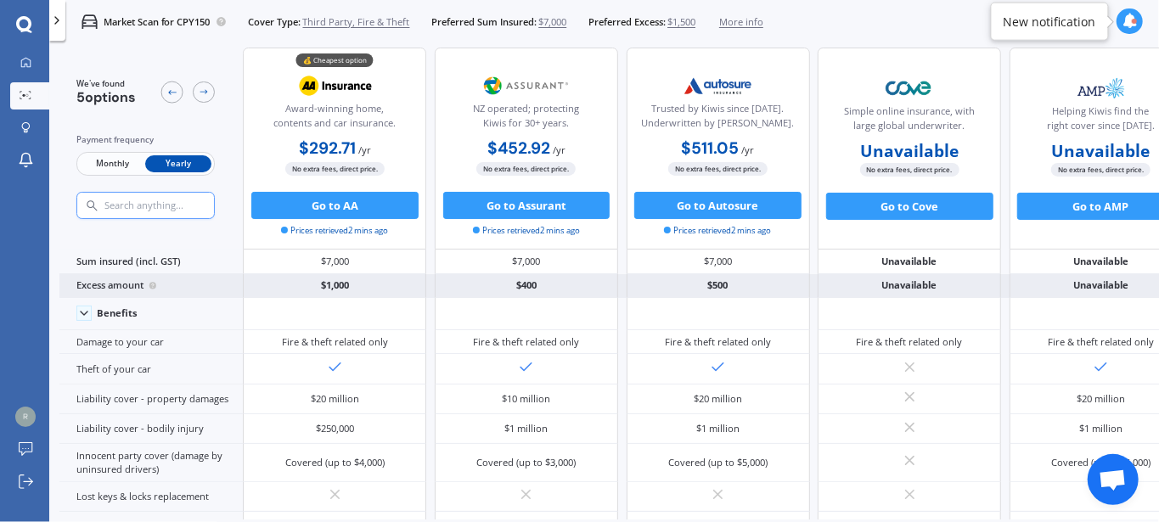
click at [766, 275] on div "$500" at bounding box center [717, 286] width 183 height 24
